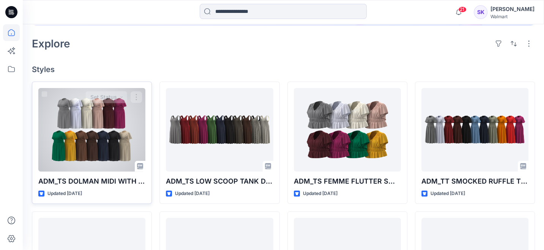
scroll to position [228, 0]
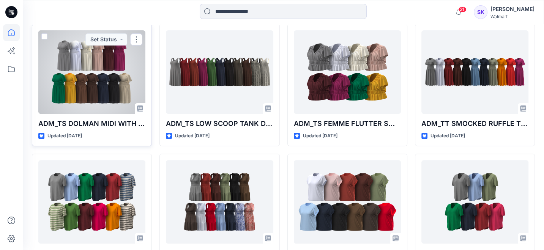
click at [99, 60] on div at bounding box center [91, 71] width 107 height 83
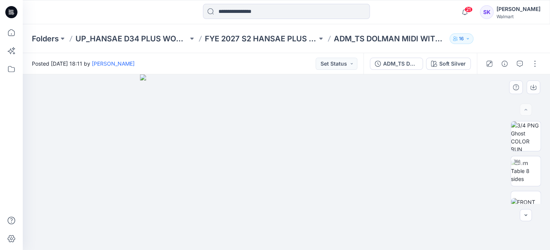
click at [279, 149] on img at bounding box center [286, 162] width 293 height 176
click at [528, 173] on img at bounding box center [526, 171] width 30 height 24
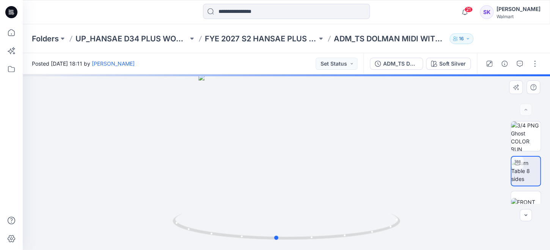
drag, startPoint x: 304, startPoint y: 183, endPoint x: 293, endPoint y: 184, distance: 11.1
click at [293, 184] on div at bounding box center [286, 162] width 527 height 176
drag, startPoint x: 296, startPoint y: 198, endPoint x: 279, endPoint y: 197, distance: 17.1
click at [279, 197] on img at bounding box center [268, 49] width 626 height 401
drag, startPoint x: 273, startPoint y: 236, endPoint x: 249, endPoint y: 235, distance: 23.9
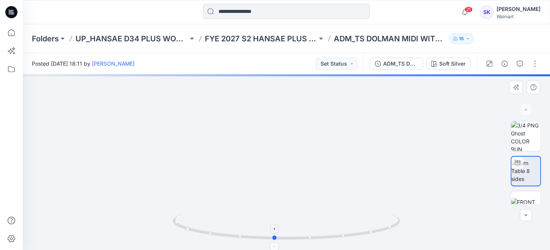
click at [269, 237] on icon at bounding box center [288, 227] width 230 height 28
drag, startPoint x: 239, startPoint y: 233, endPoint x: 245, endPoint y: 233, distance: 6.8
click at [241, 235] on icon at bounding box center [288, 227] width 230 height 28
click at [525, 140] on img at bounding box center [526, 136] width 30 height 30
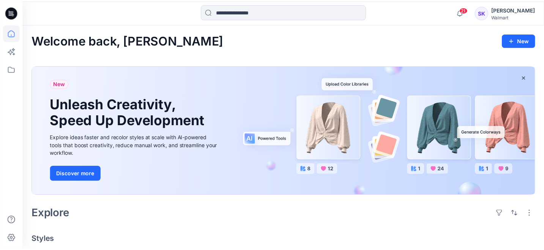
scroll to position [228, 0]
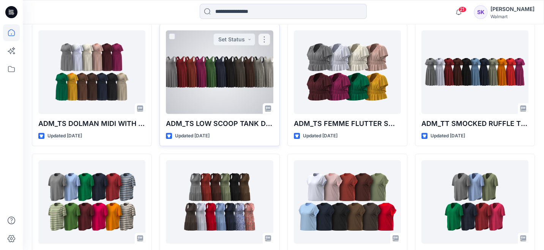
click at [197, 72] on div at bounding box center [219, 71] width 107 height 83
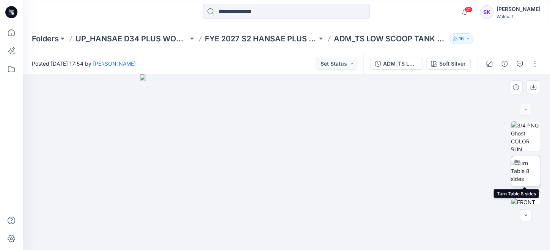
click at [523, 168] on img at bounding box center [526, 171] width 30 height 24
